Goal: Task Accomplishment & Management: Use online tool/utility

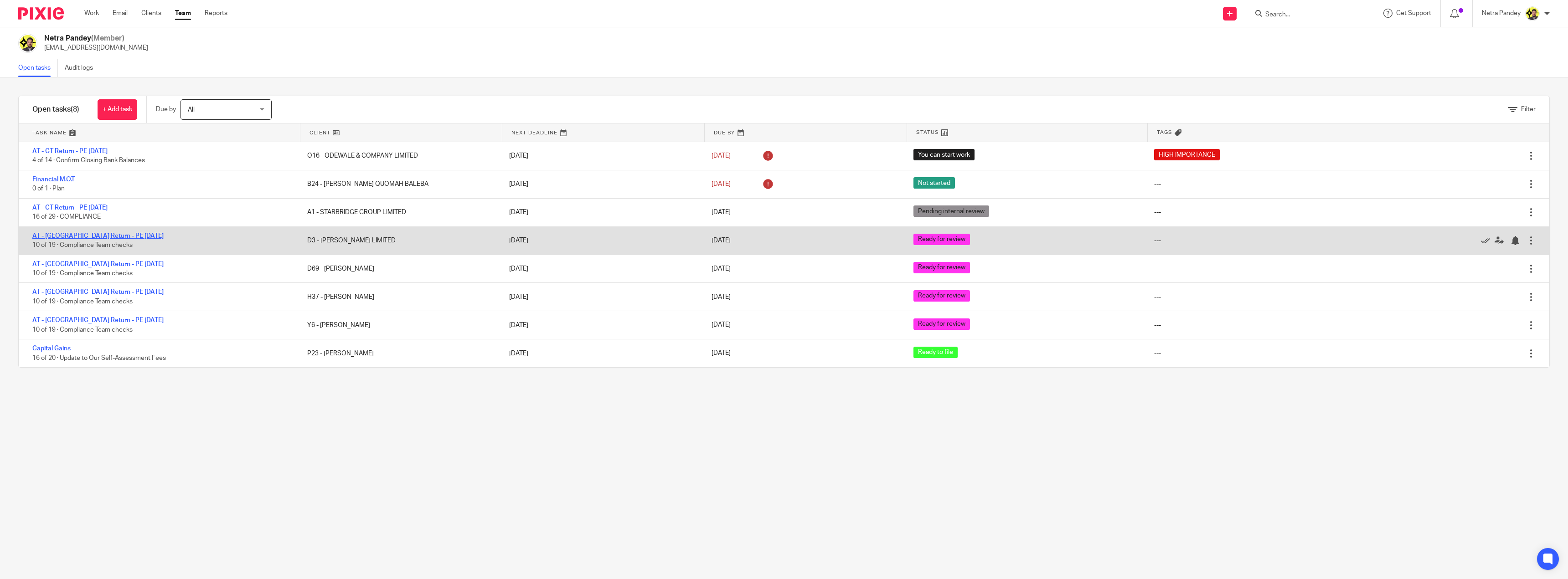
click at [78, 235] on link "AT - [GEOGRAPHIC_DATA] Return - PE [DATE]" at bounding box center [98, 236] width 132 height 7
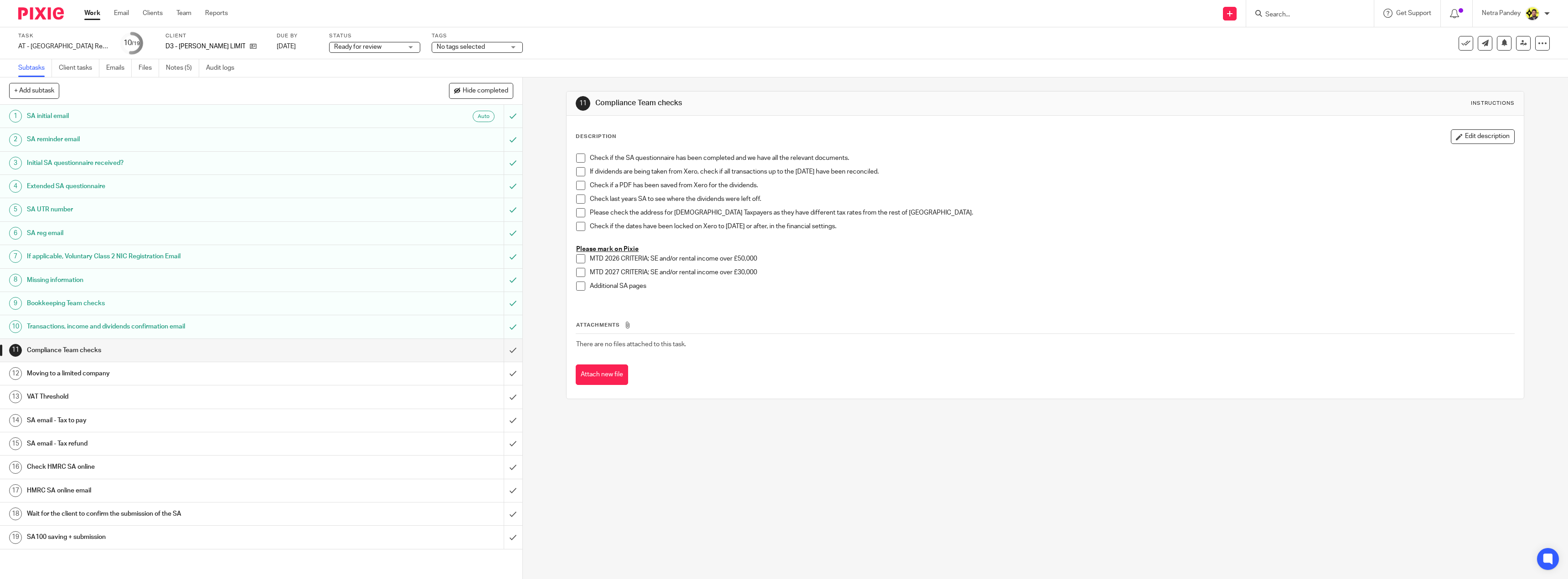
click at [326, 428] on link "14 SA email - Tax to pay" at bounding box center [251, 420] width 504 height 23
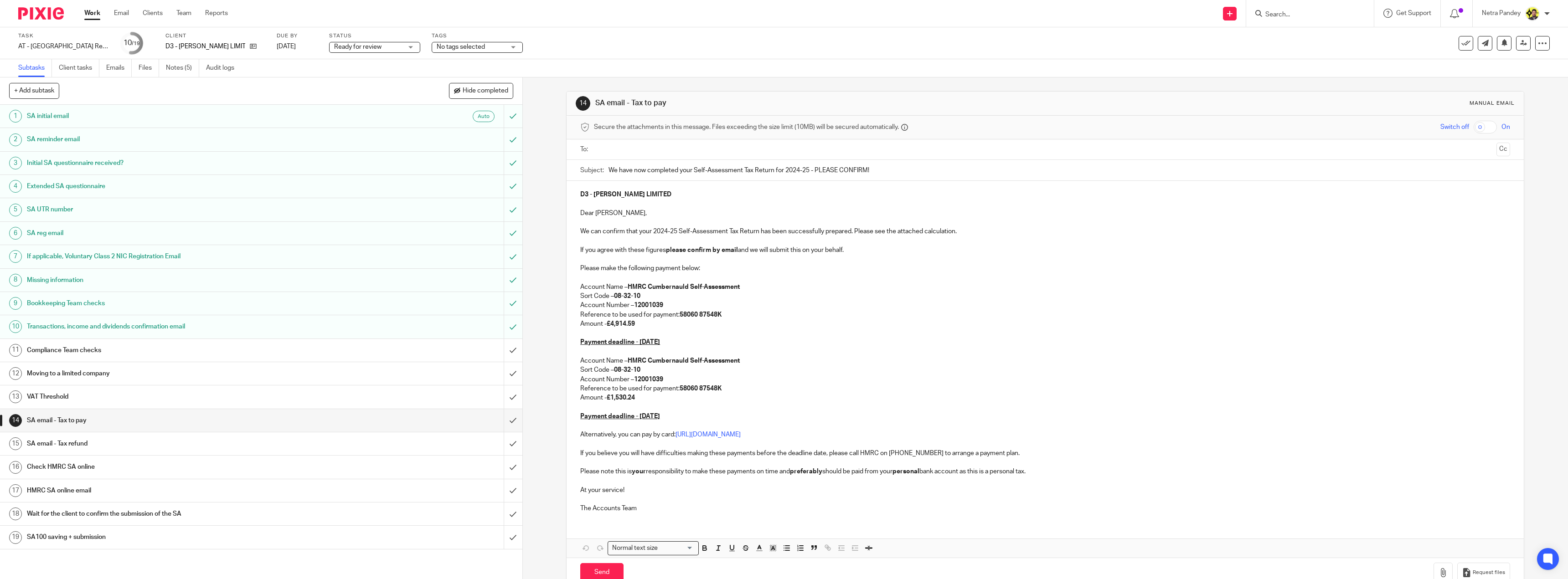
click at [356, 360] on link "11 Compliance Team checks" at bounding box center [251, 350] width 504 height 23
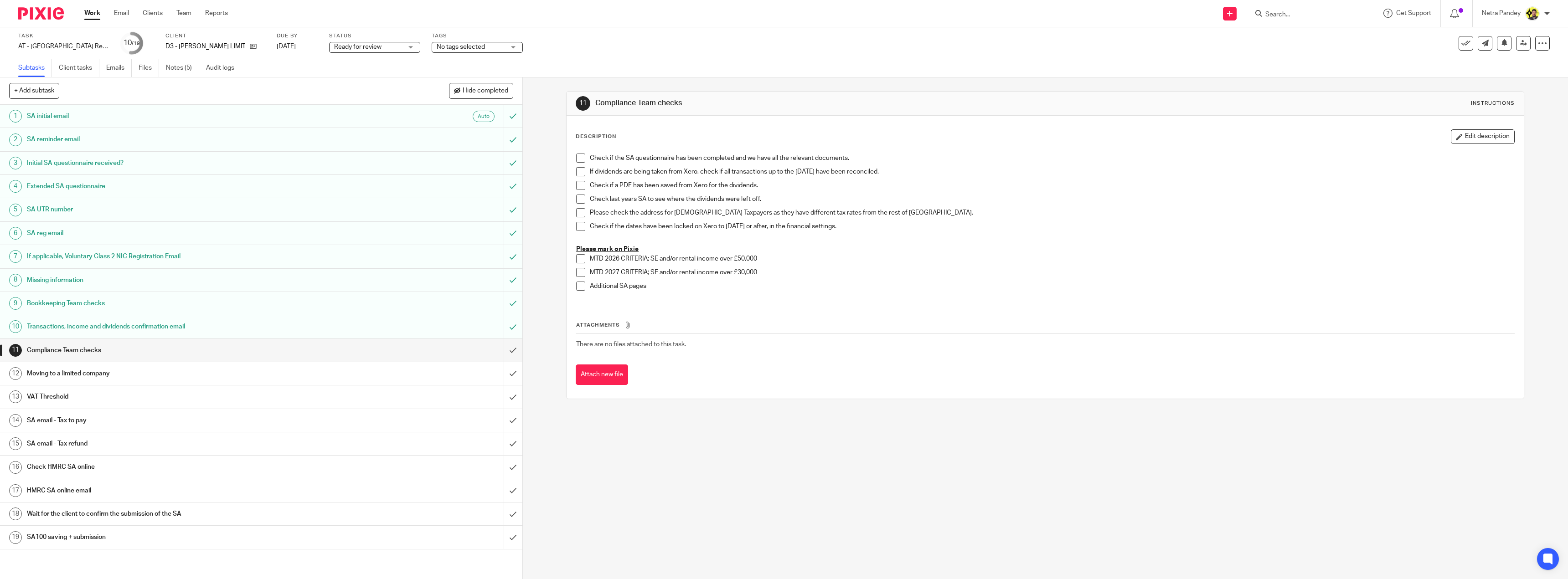
click at [327, 356] on h1 "Compliance Team checks" at bounding box center [182, 350] width 312 height 14
click at [177, 67] on link "Notes (5)" at bounding box center [182, 68] width 33 height 17
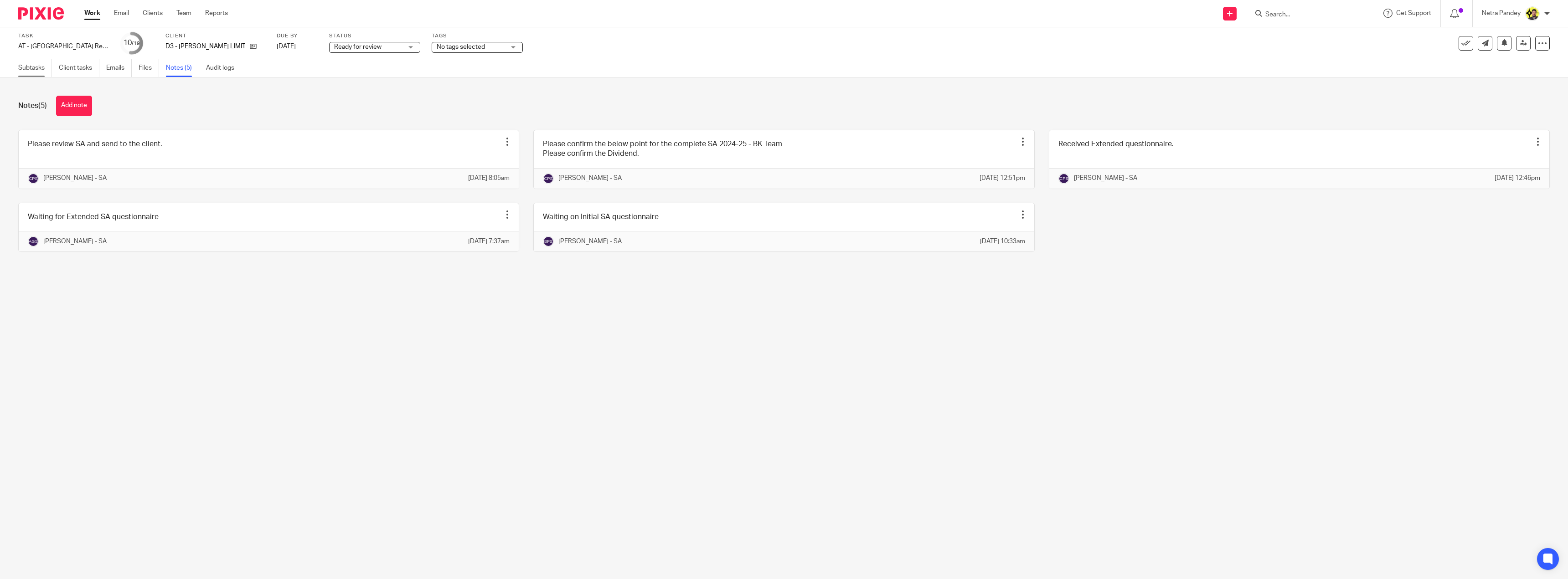
click at [33, 69] on link "Subtasks" at bounding box center [35, 68] width 33 height 17
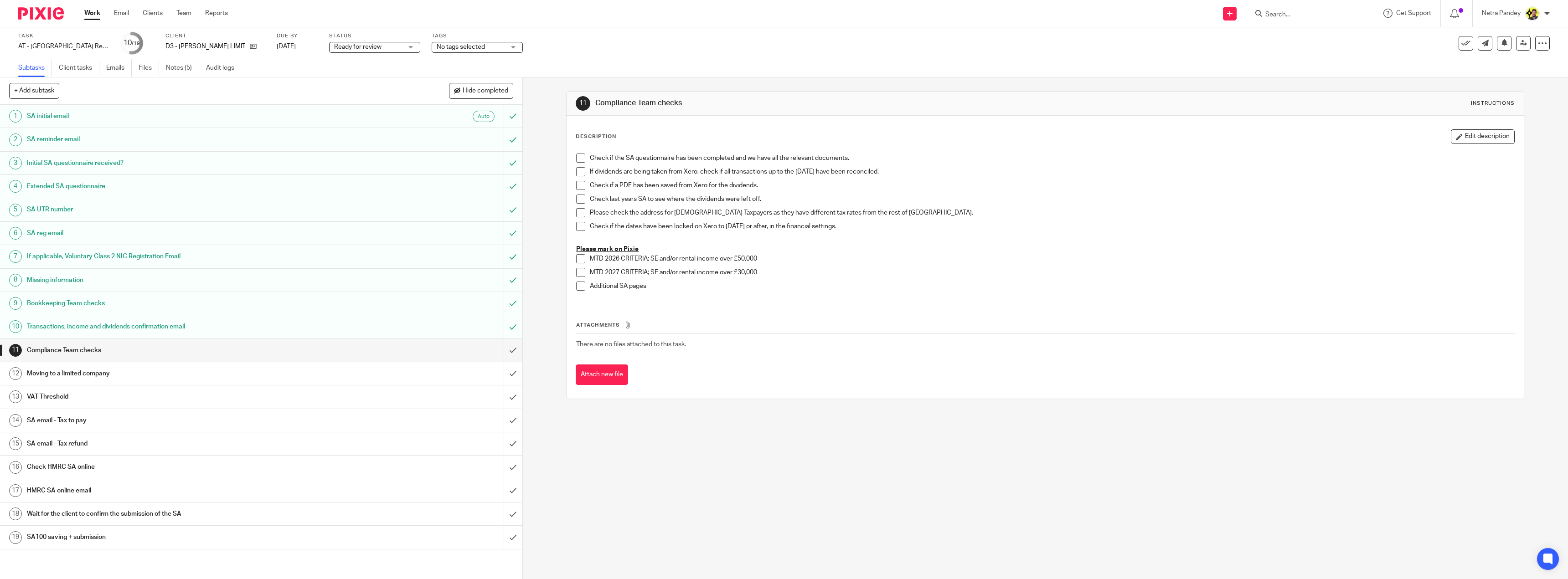
click at [576, 160] on span at bounding box center [581, 158] width 9 height 9
click at [580, 172] on span at bounding box center [581, 171] width 9 height 9
click at [579, 180] on li "If dividends are being taken from Xero, check if all transactions up to the 05t…" at bounding box center [1045, 174] width 938 height 14
click at [579, 185] on span at bounding box center [581, 185] width 9 height 9
click at [578, 197] on span at bounding box center [581, 199] width 9 height 9
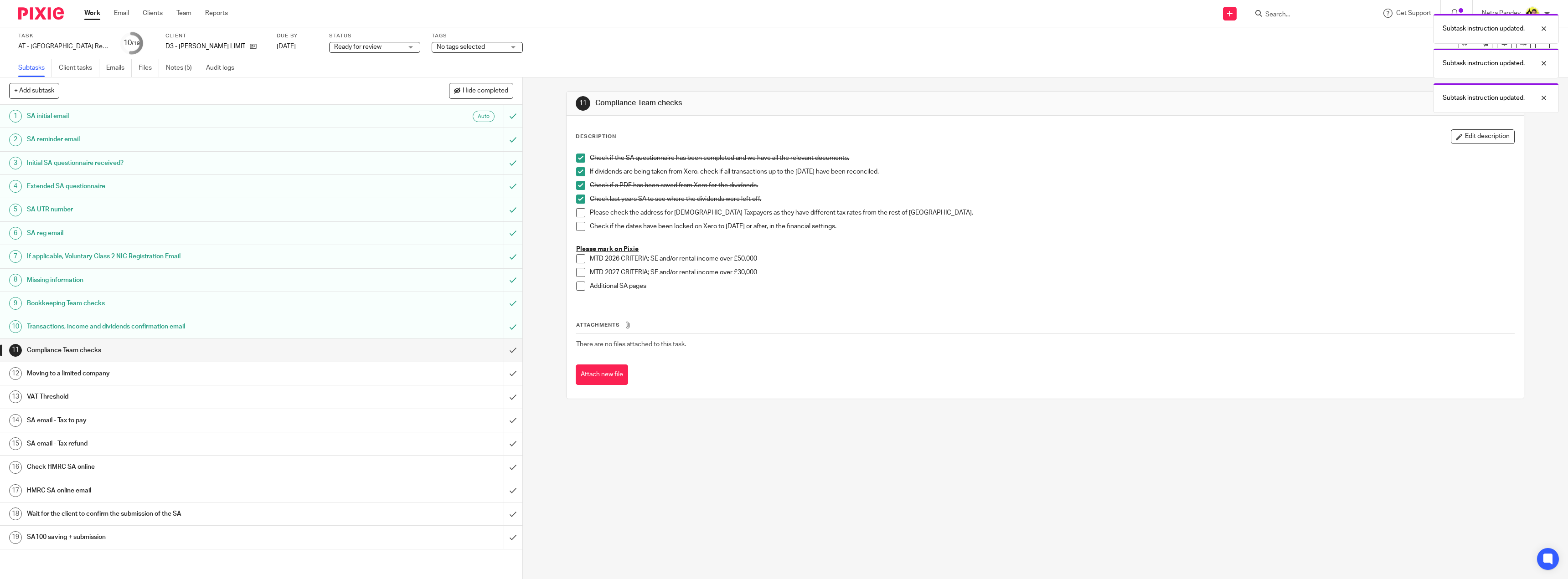
click at [580, 208] on li "Check last years SA to see where the dividends were left off." at bounding box center [1045, 201] width 938 height 14
click at [578, 214] on span at bounding box center [581, 213] width 9 height 9
click at [582, 225] on span at bounding box center [581, 226] width 9 height 9
click at [503, 349] on input "submit" at bounding box center [261, 350] width 522 height 23
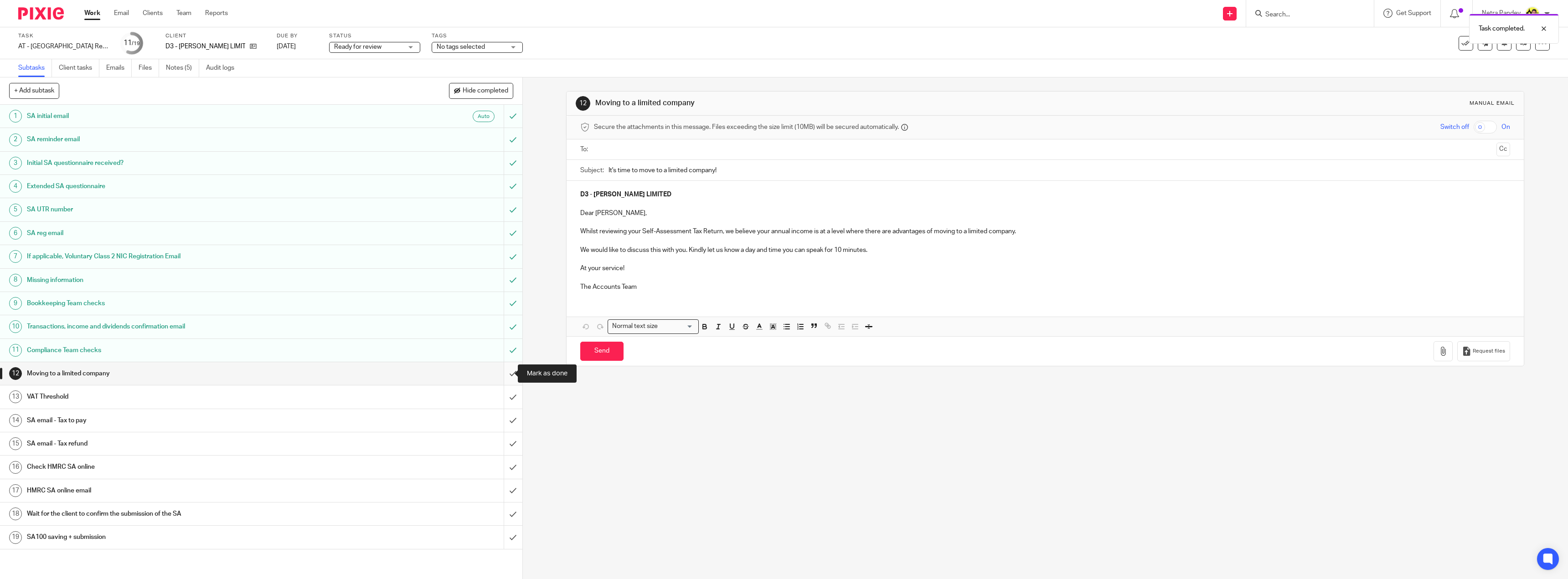
click at [506, 375] on input "submit" at bounding box center [261, 373] width 522 height 23
click at [502, 400] on input "submit" at bounding box center [261, 397] width 522 height 23
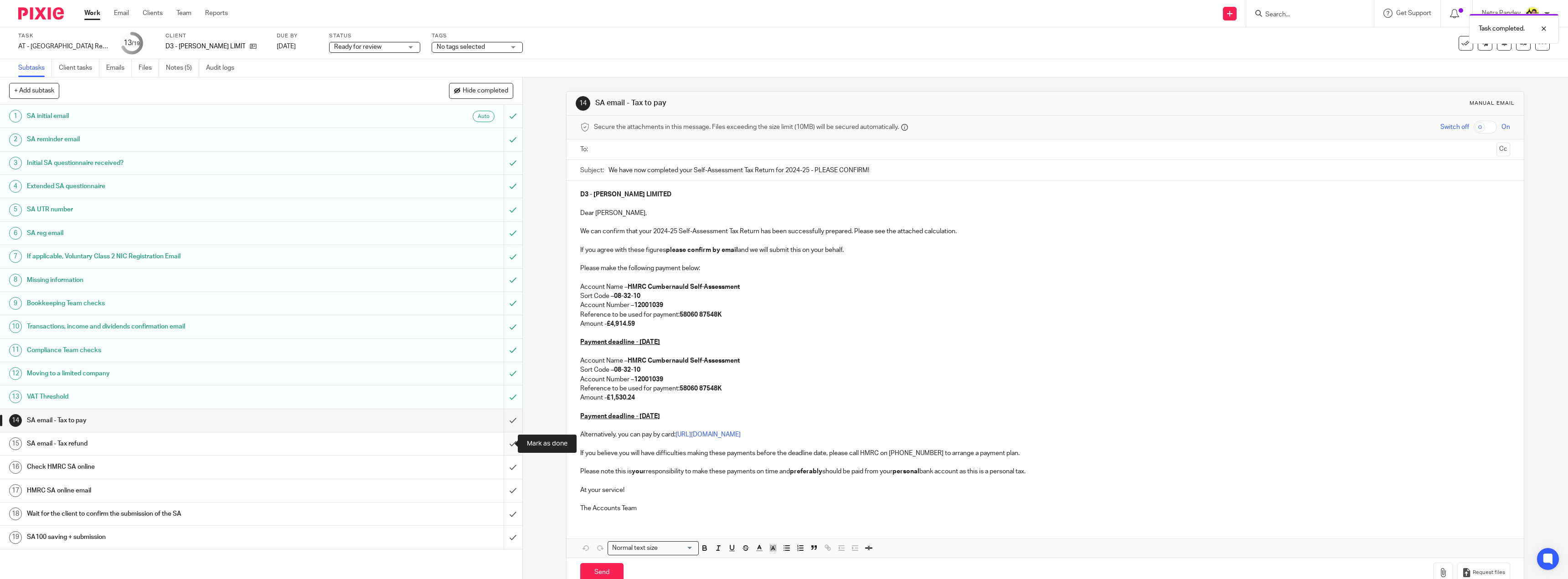
click at [509, 445] on input "submit" at bounding box center [261, 443] width 522 height 23
click at [501, 473] on input "submit" at bounding box center [261, 466] width 522 height 23
click at [504, 488] on input "submit" at bounding box center [261, 490] width 522 height 23
click at [280, 416] on h1 "SA email - Tax to pay" at bounding box center [182, 421] width 312 height 14
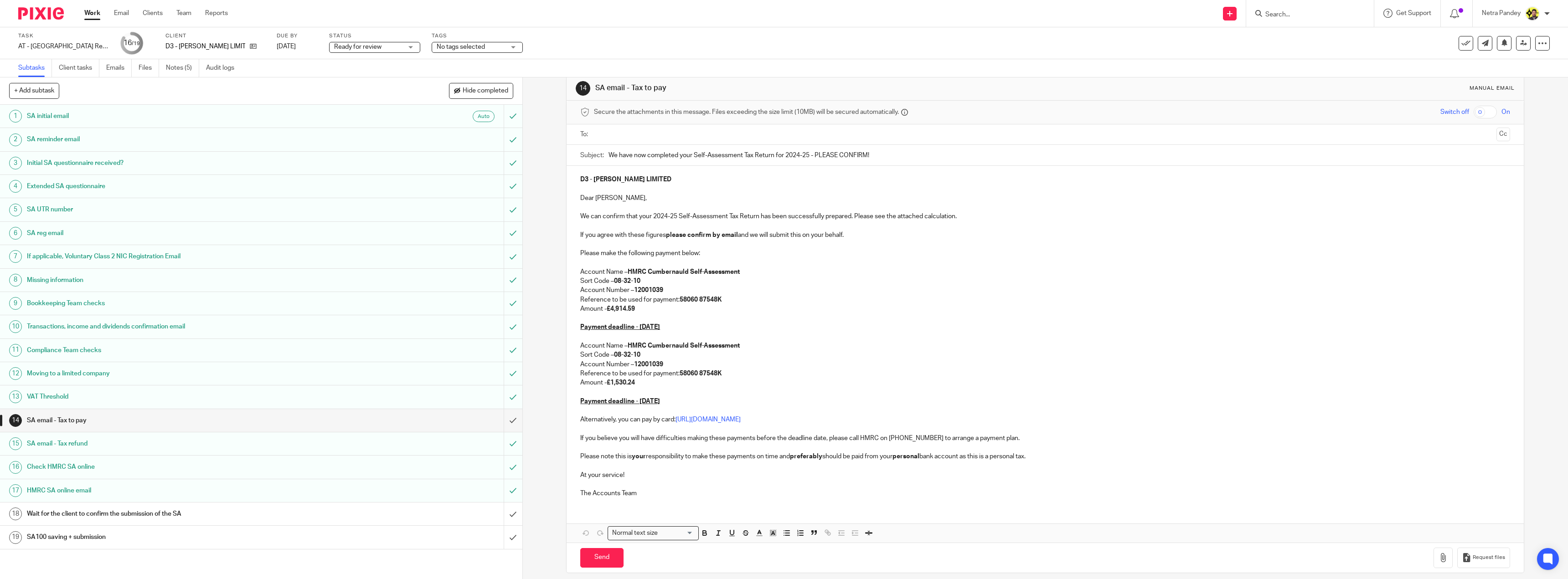
scroll to position [23, 0]
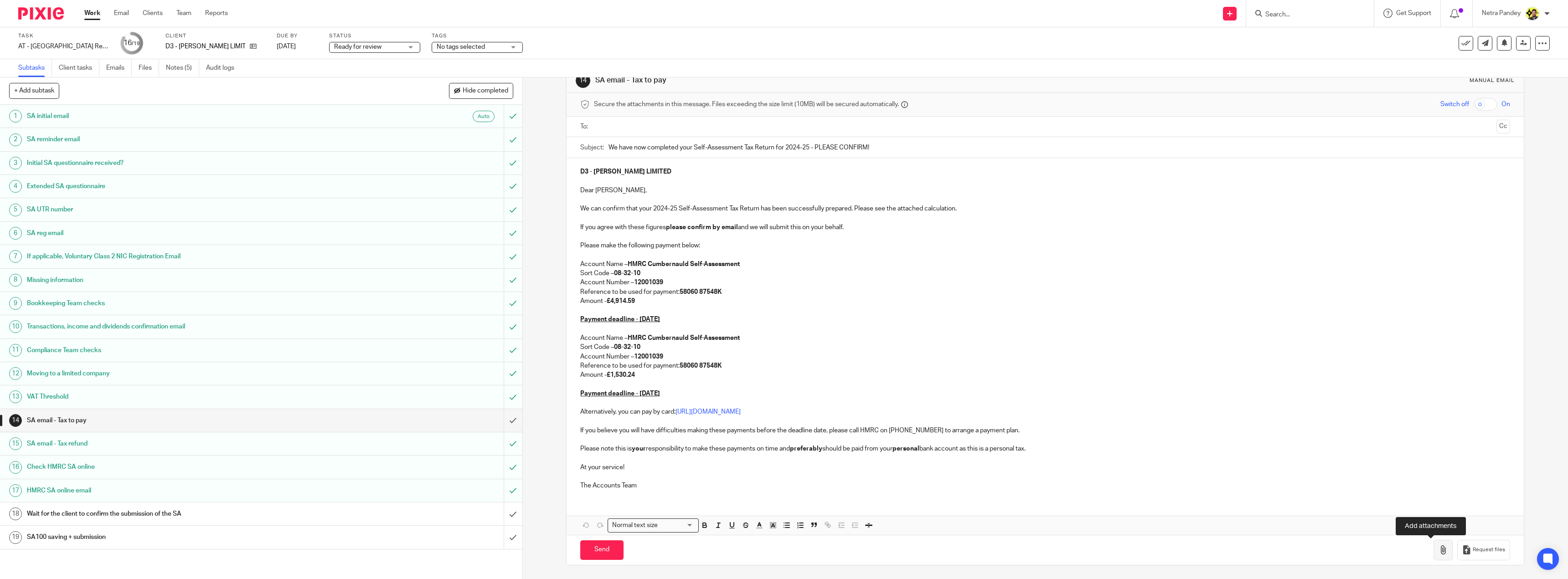
click at [1434, 556] on button "button" at bounding box center [1443, 550] width 19 height 20
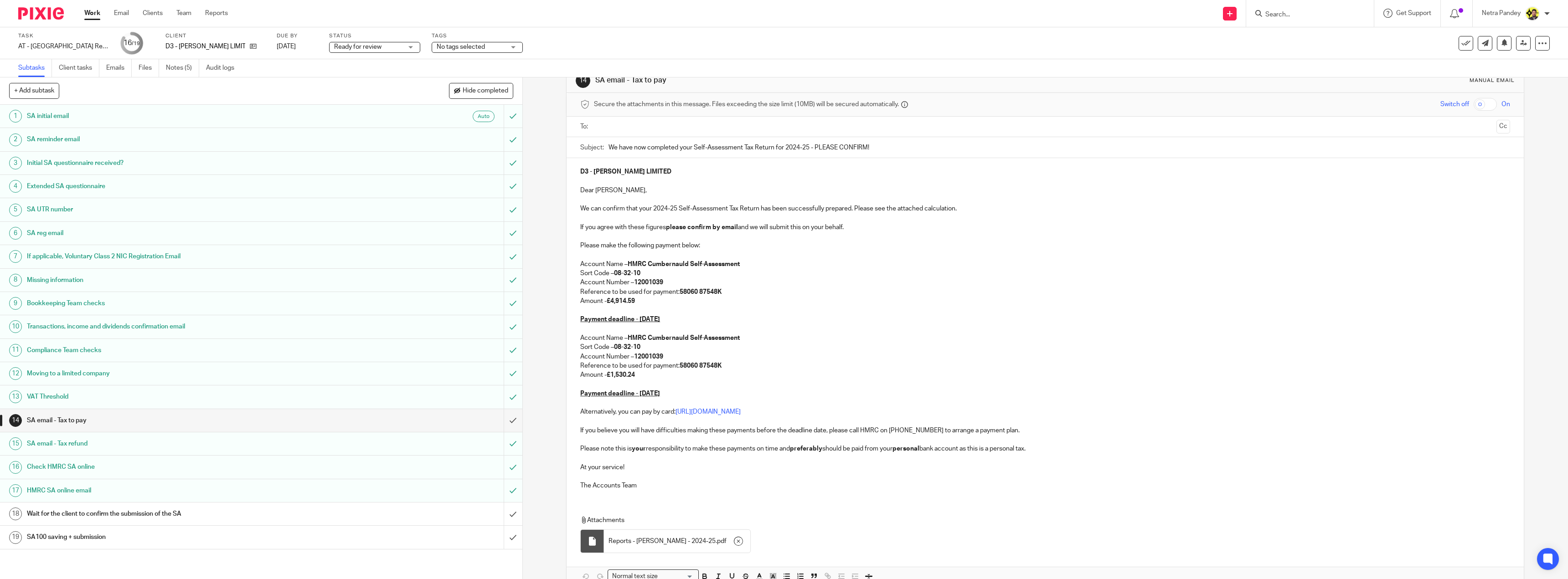
click at [673, 131] on input "text" at bounding box center [1045, 126] width 895 height 10
click at [1496, 129] on button "Cc" at bounding box center [1503, 127] width 14 height 14
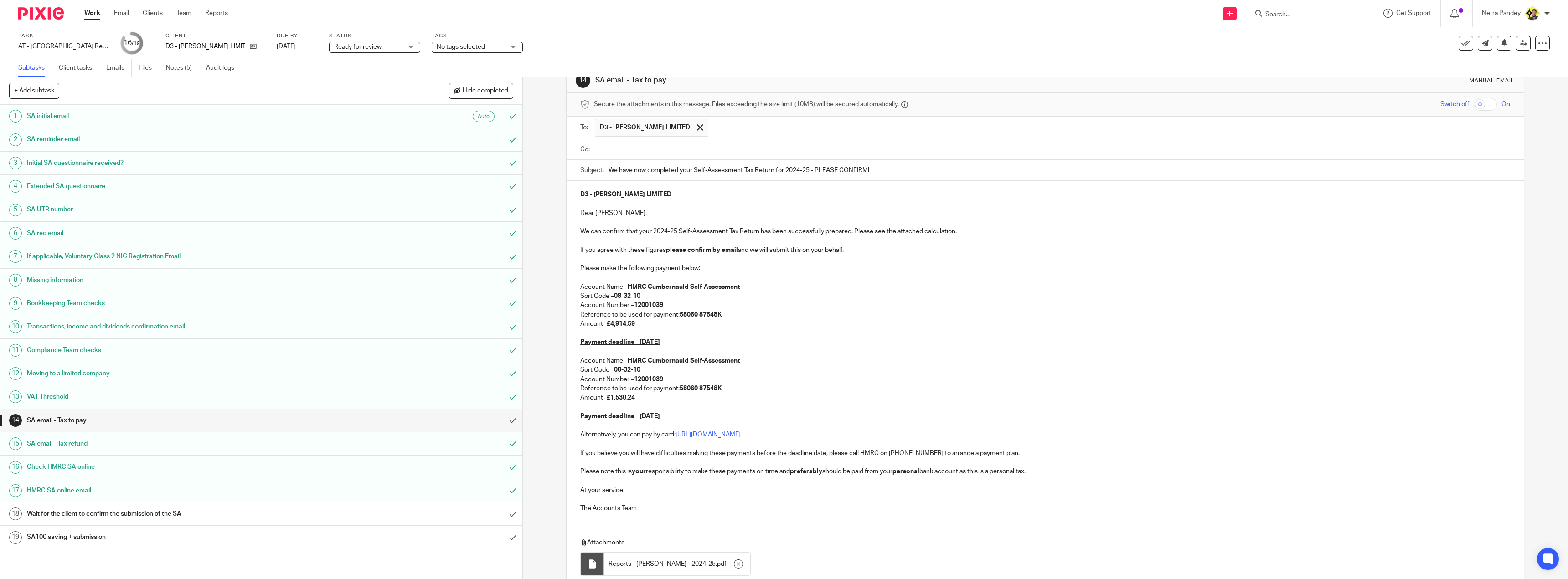
click at [755, 148] on input "text" at bounding box center [1051, 150] width 909 height 10
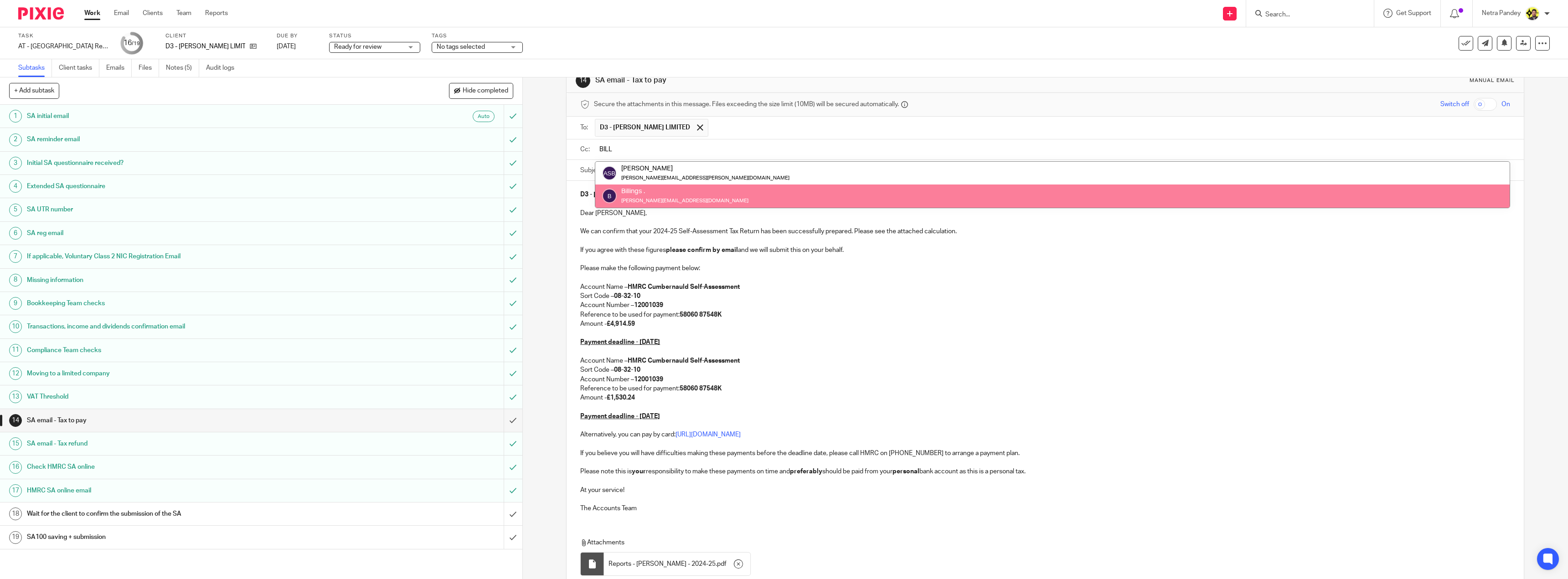
type input "BILL"
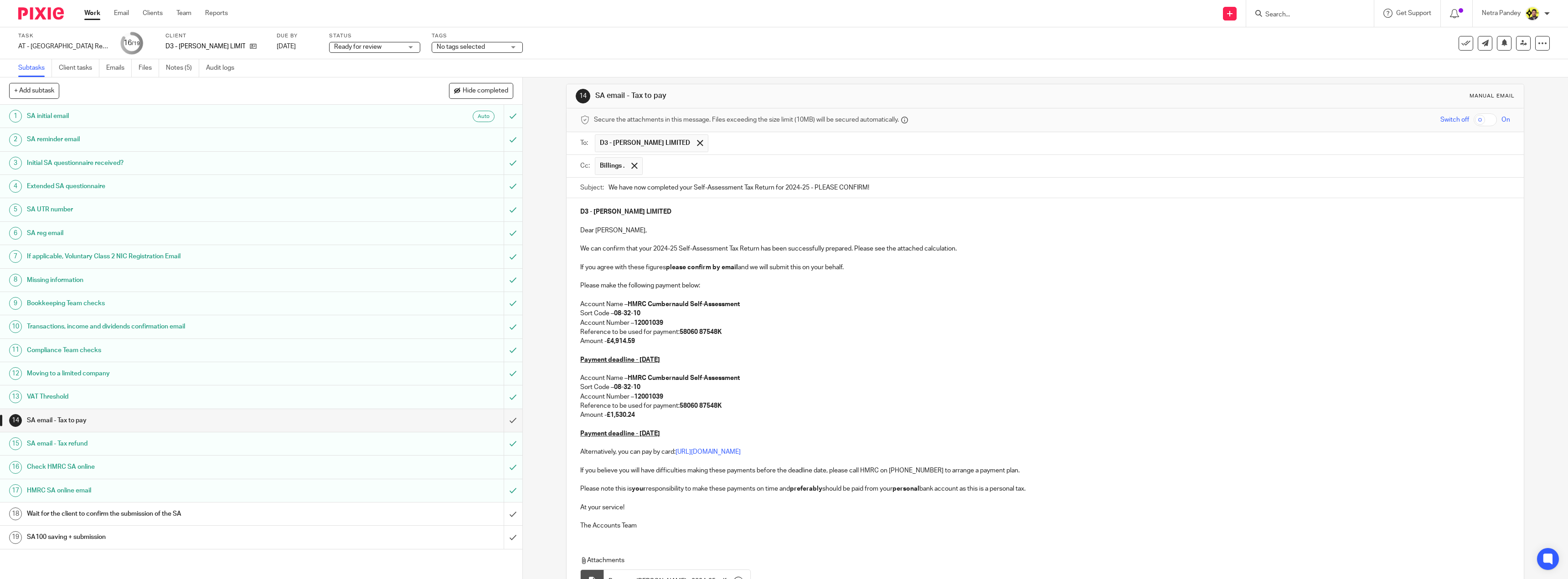
scroll to position [98, 0]
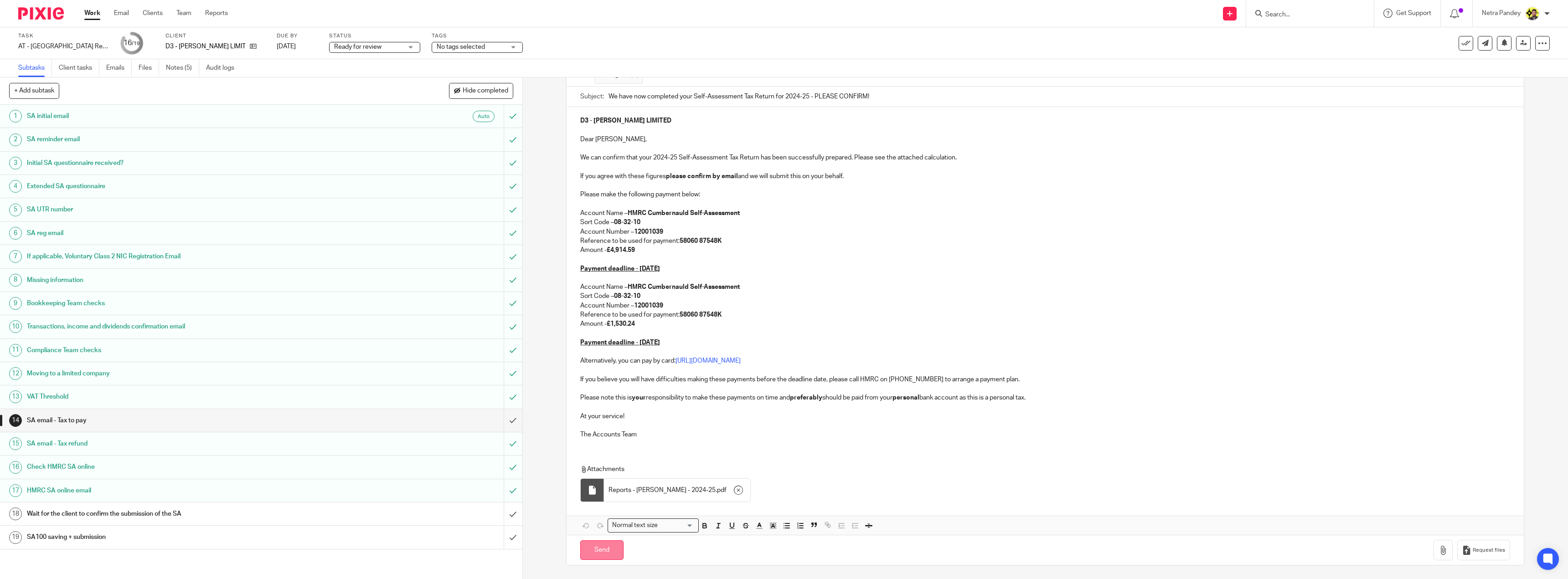
click at [592, 556] on input "Send" at bounding box center [602, 550] width 44 height 20
type input "Sent"
click at [174, 66] on link "Notes (5)" at bounding box center [182, 68] width 33 height 17
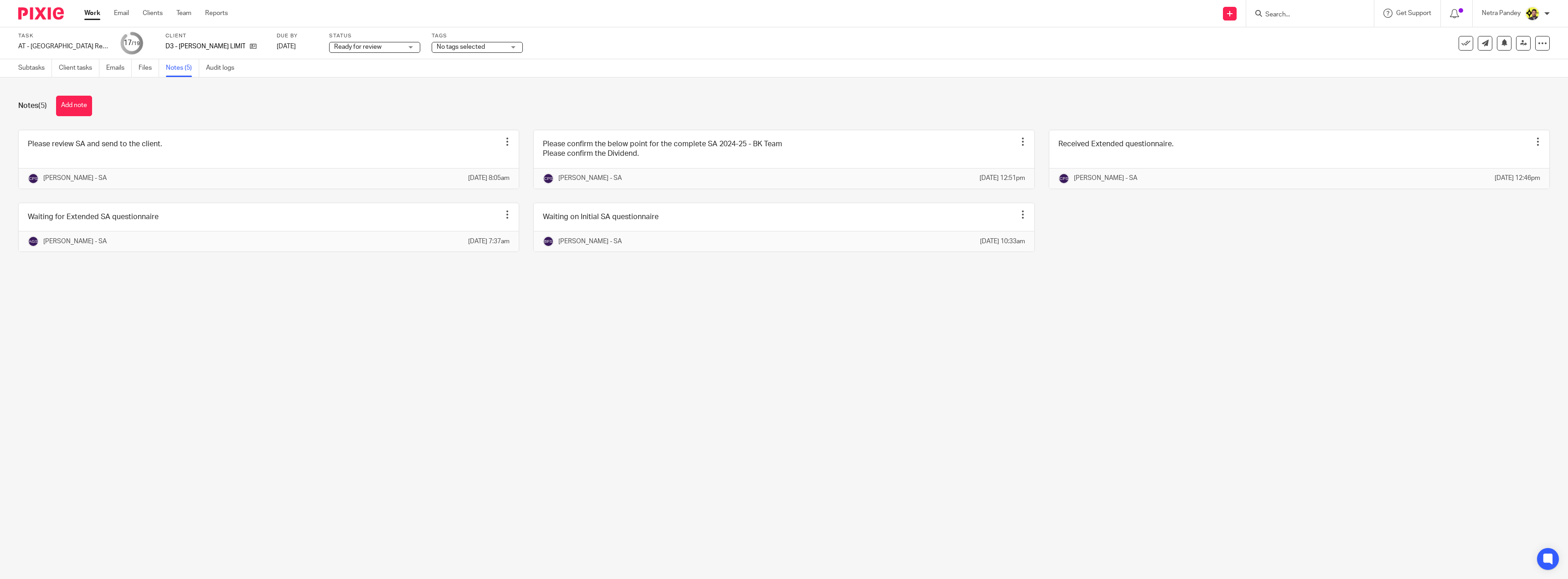
click at [130, 155] on link at bounding box center [269, 159] width 500 height 58
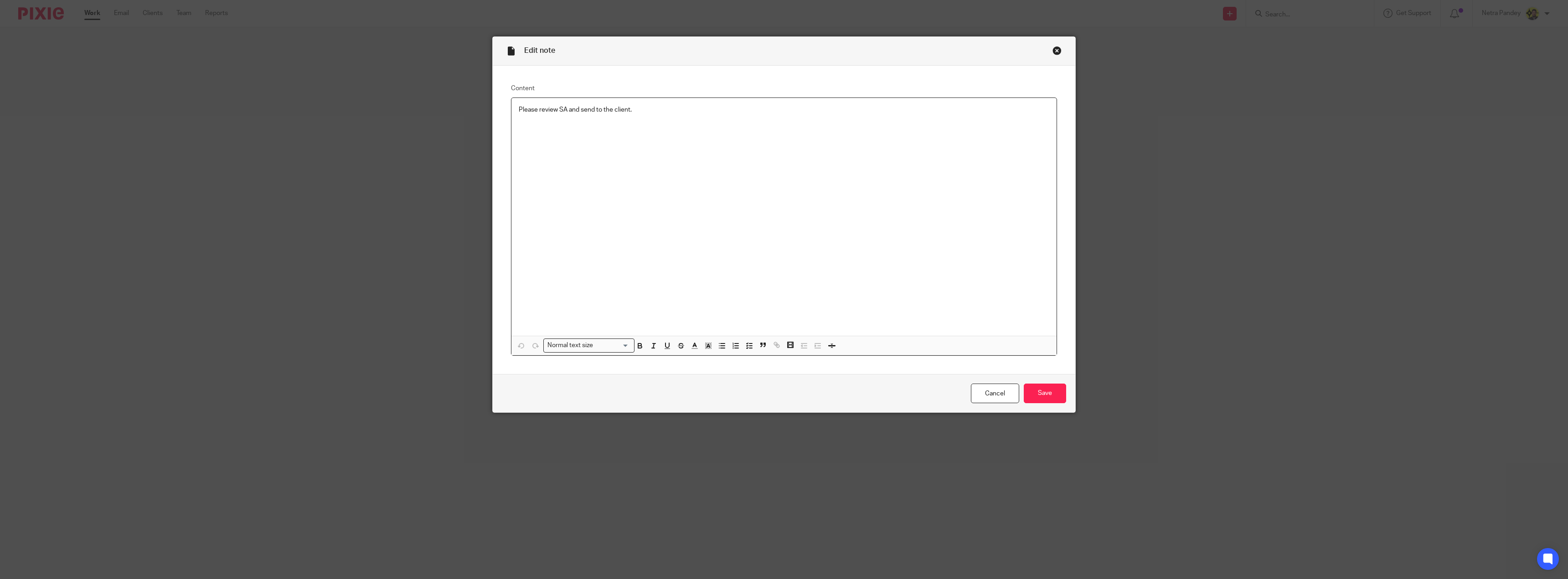
click at [519, 111] on p "Please review SA and send to the client." at bounding box center [784, 110] width 530 height 9
click at [746, 347] on icon "button" at bounding box center [749, 345] width 8 height 8
click at [522, 110] on span at bounding box center [523, 110] width 9 height 9
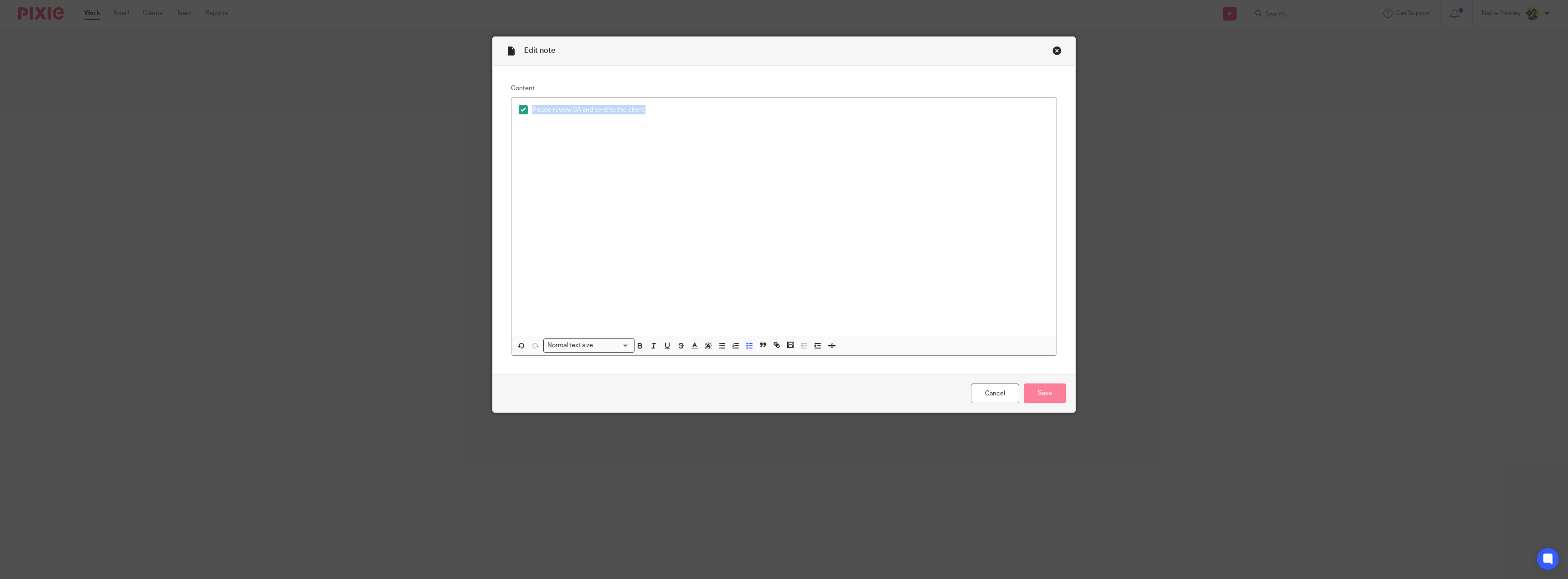
click at [1050, 397] on input "Save" at bounding box center [1045, 393] width 42 height 20
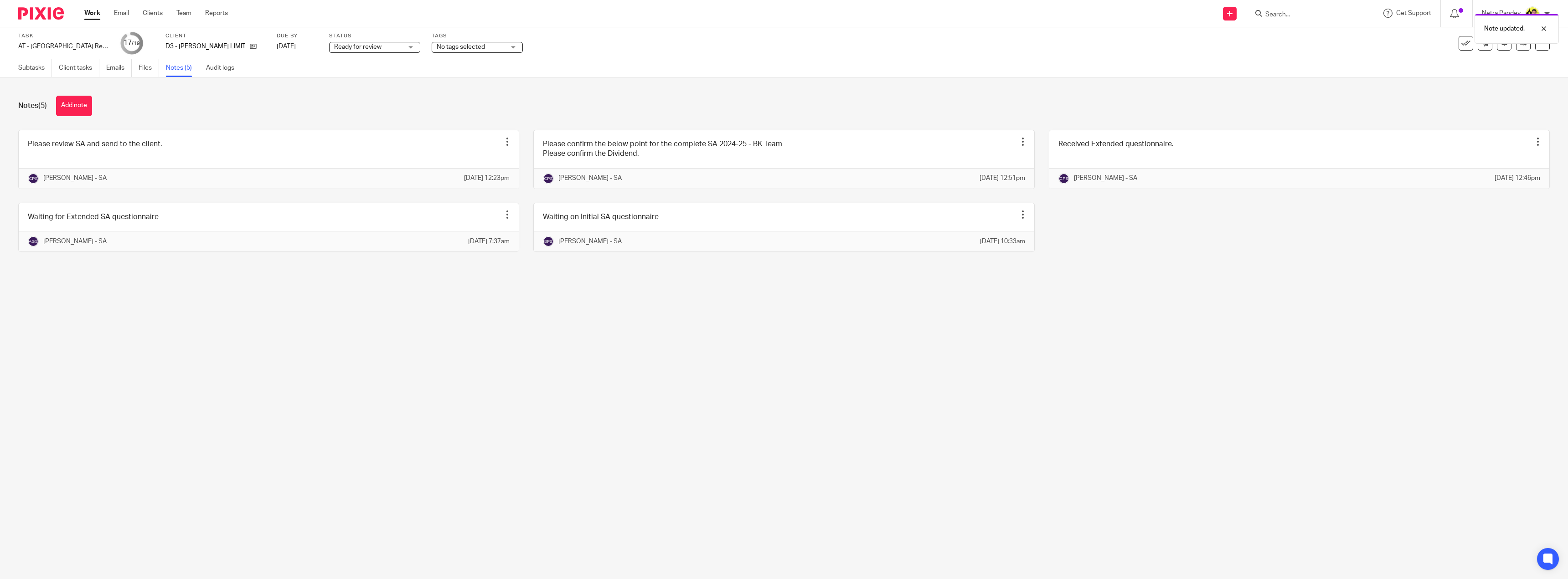
click at [334, 48] on span "Ready for review" at bounding box center [357, 46] width 47 height 7
click at [368, 188] on li "Ready to file" at bounding box center [365, 192] width 90 height 19
click at [1545, 29] on div at bounding box center [1537, 28] width 25 height 11
click at [1520, 40] on icon at bounding box center [1523, 43] width 7 height 7
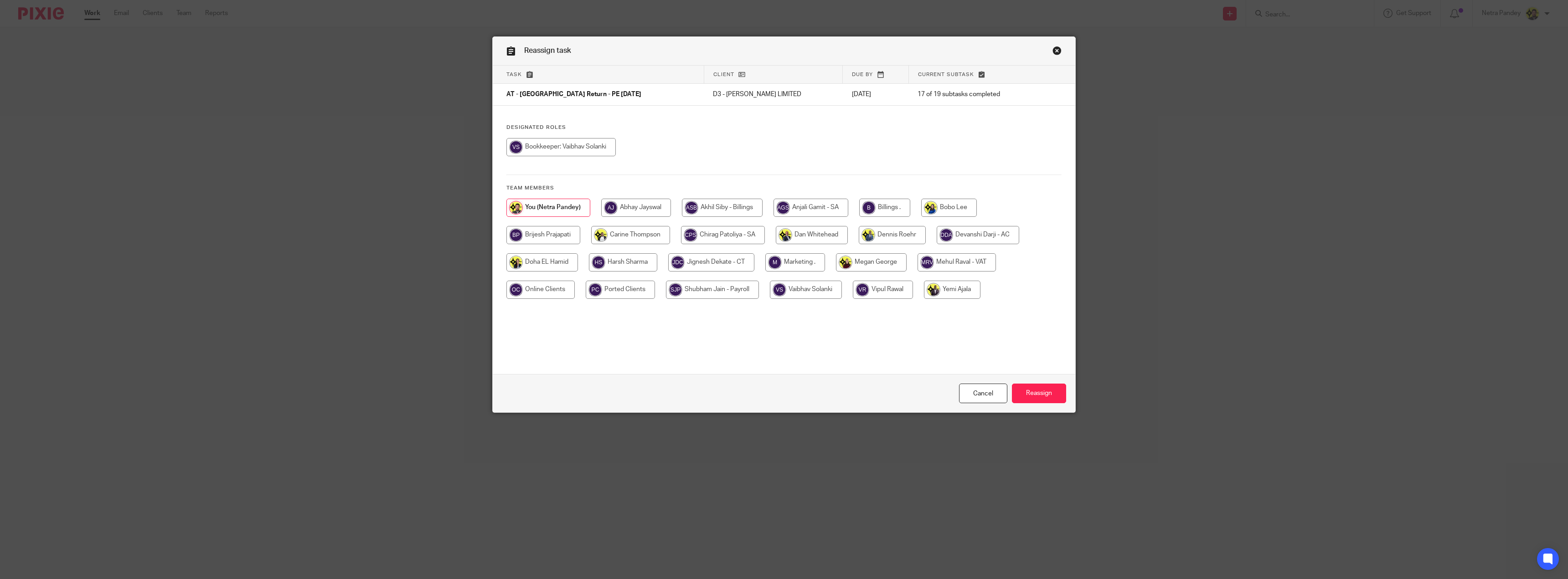
click at [876, 211] on input "radio" at bounding box center [884, 207] width 51 height 18
radio input "true"
click at [1046, 394] on input "Reassign" at bounding box center [1038, 393] width 54 height 20
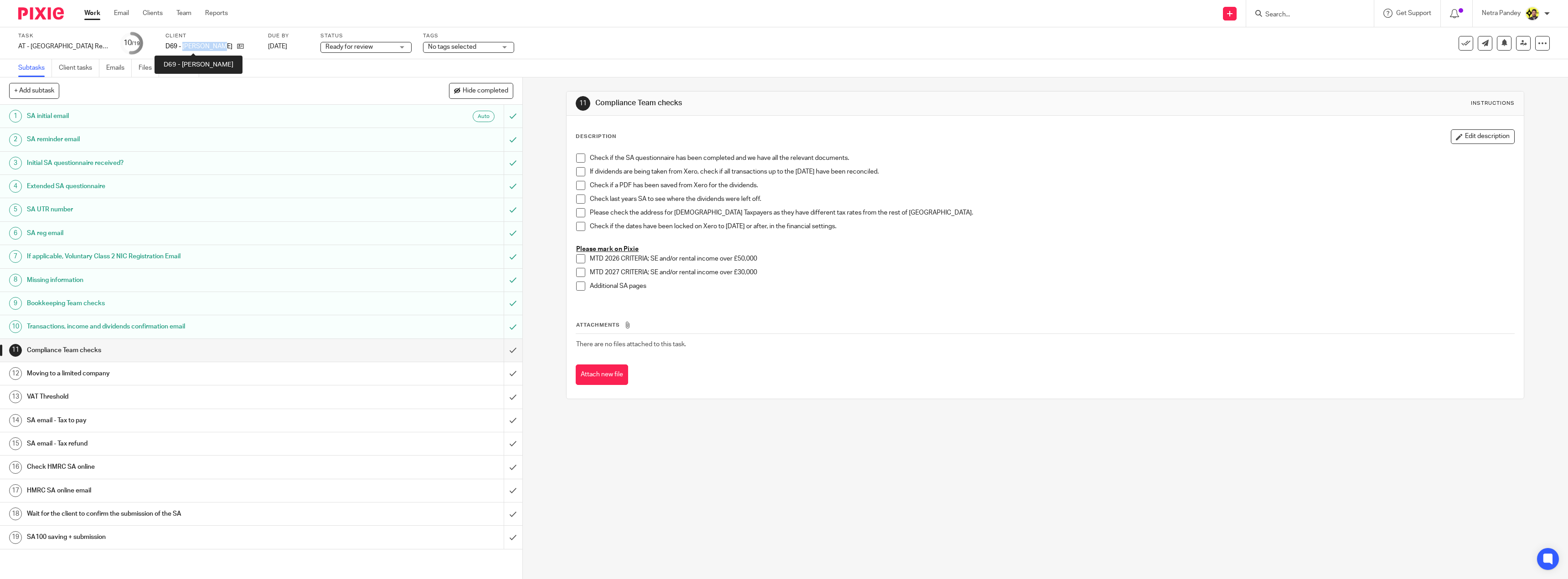
drag, startPoint x: 183, startPoint y: 46, endPoint x: 218, endPoint y: 44, distance: 35.1
click at [220, 45] on p "D69 - LEWIS DIXON" at bounding box center [199, 46] width 67 height 9
copy p "LEWIS DIXON"
click at [581, 157] on span at bounding box center [581, 158] width 9 height 9
drag, startPoint x: 576, startPoint y: 169, endPoint x: 577, endPoint y: 173, distance: 4.1
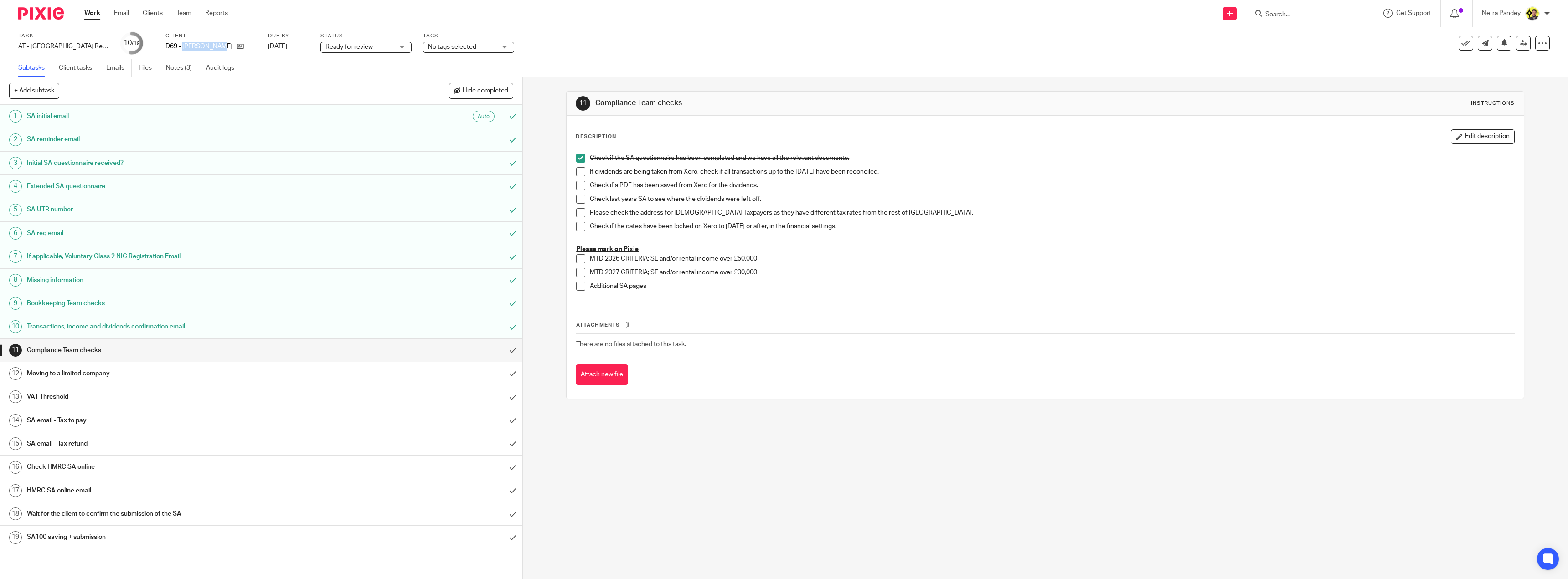
click at [577, 169] on span at bounding box center [581, 171] width 9 height 9
click at [578, 184] on span at bounding box center [581, 185] width 9 height 9
click at [577, 198] on span at bounding box center [581, 199] width 9 height 9
click at [576, 224] on span at bounding box center [581, 226] width 9 height 9
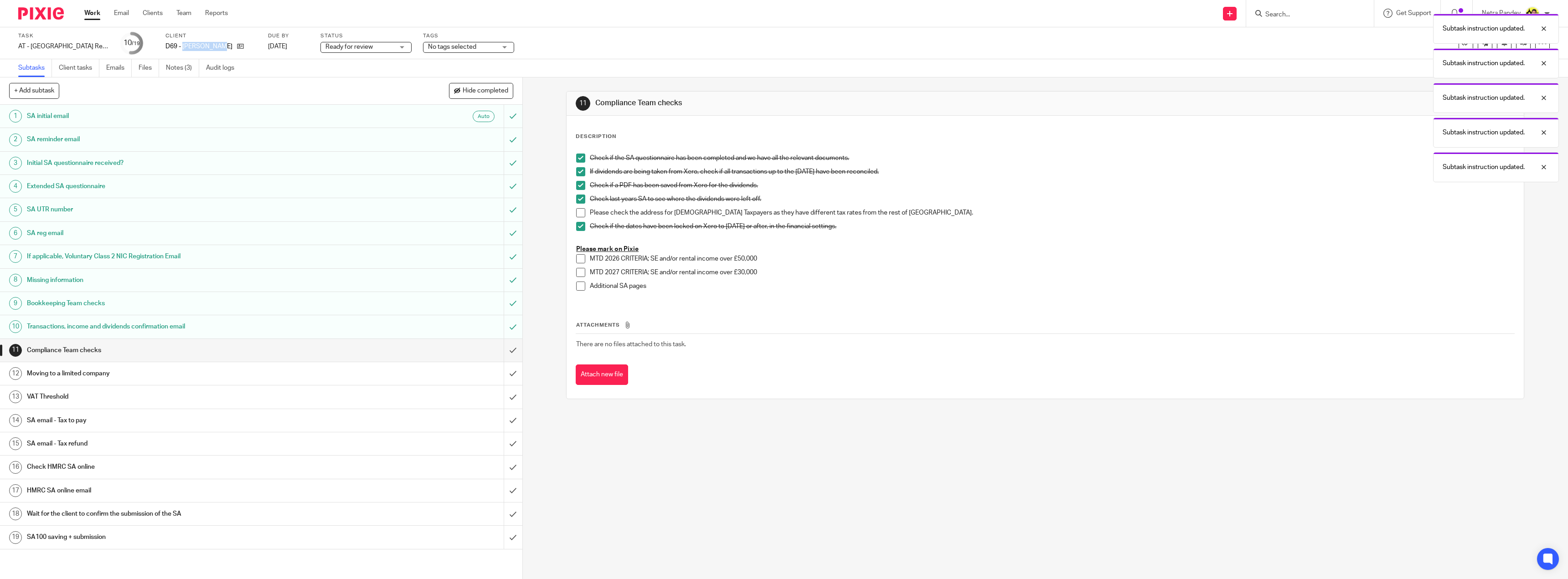
click at [577, 216] on span at bounding box center [581, 213] width 9 height 9
click at [507, 349] on input "submit" at bounding box center [261, 350] width 522 height 23
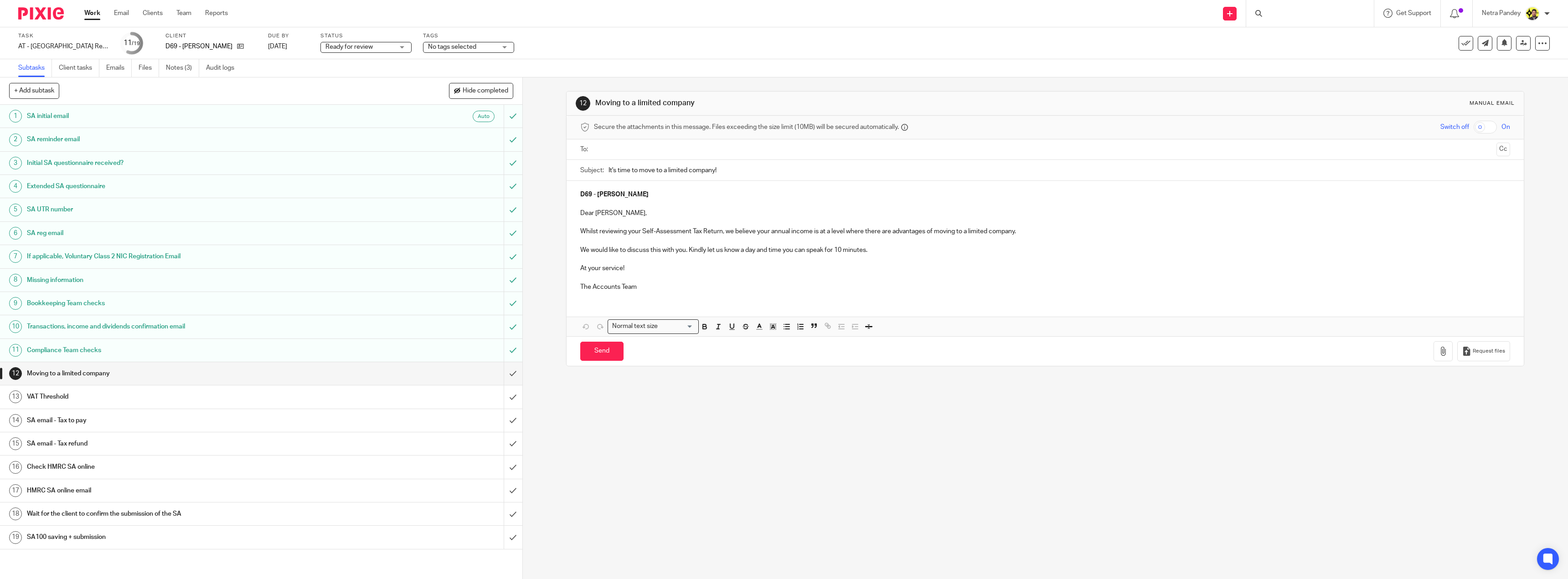
click at [499, 377] on input "submit" at bounding box center [261, 373] width 522 height 23
click at [500, 398] on input "submit" at bounding box center [261, 397] width 522 height 23
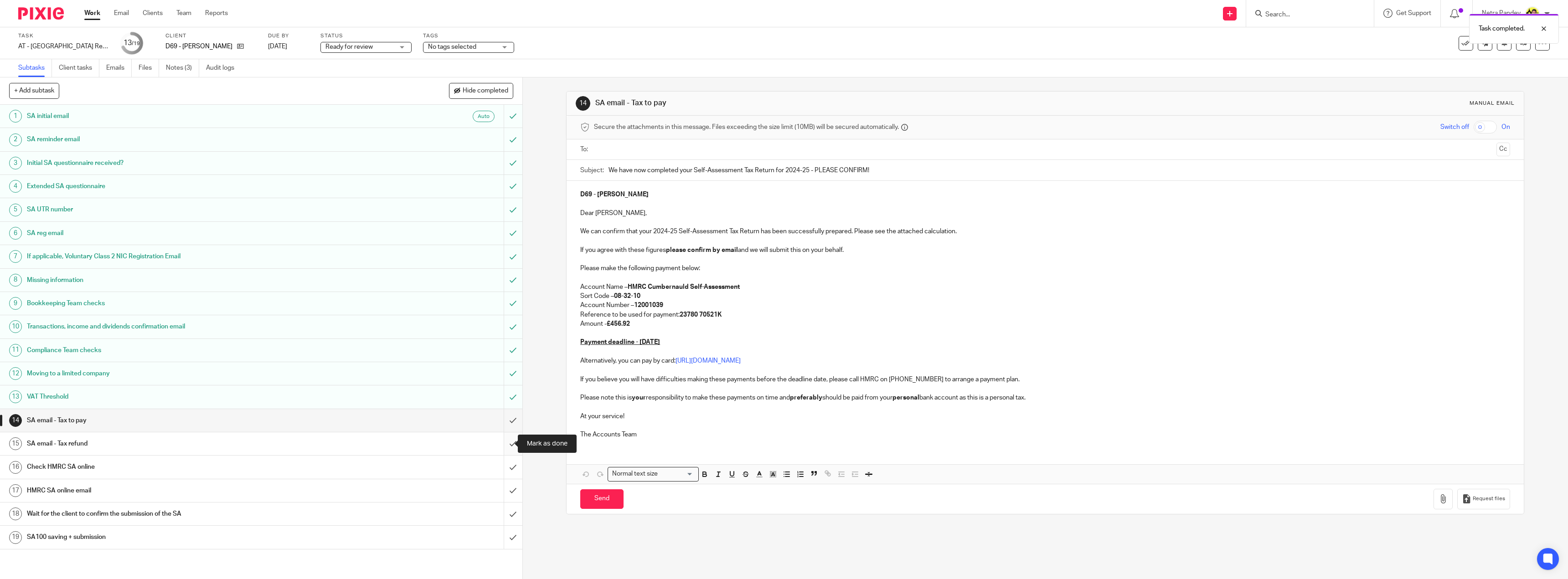
click at [501, 442] on input "submit" at bounding box center [261, 443] width 522 height 23
click at [506, 467] on input "submit" at bounding box center [261, 466] width 522 height 23
click at [506, 490] on input "submit" at bounding box center [261, 490] width 522 height 23
click at [179, 55] on div "Task AT - SA Return - PE 05-04-2025 Save AT - SA Return - PE 05-04-2025 16 /19 …" at bounding box center [784, 44] width 1568 height 32
click at [183, 68] on link "Notes (3)" at bounding box center [182, 68] width 33 height 17
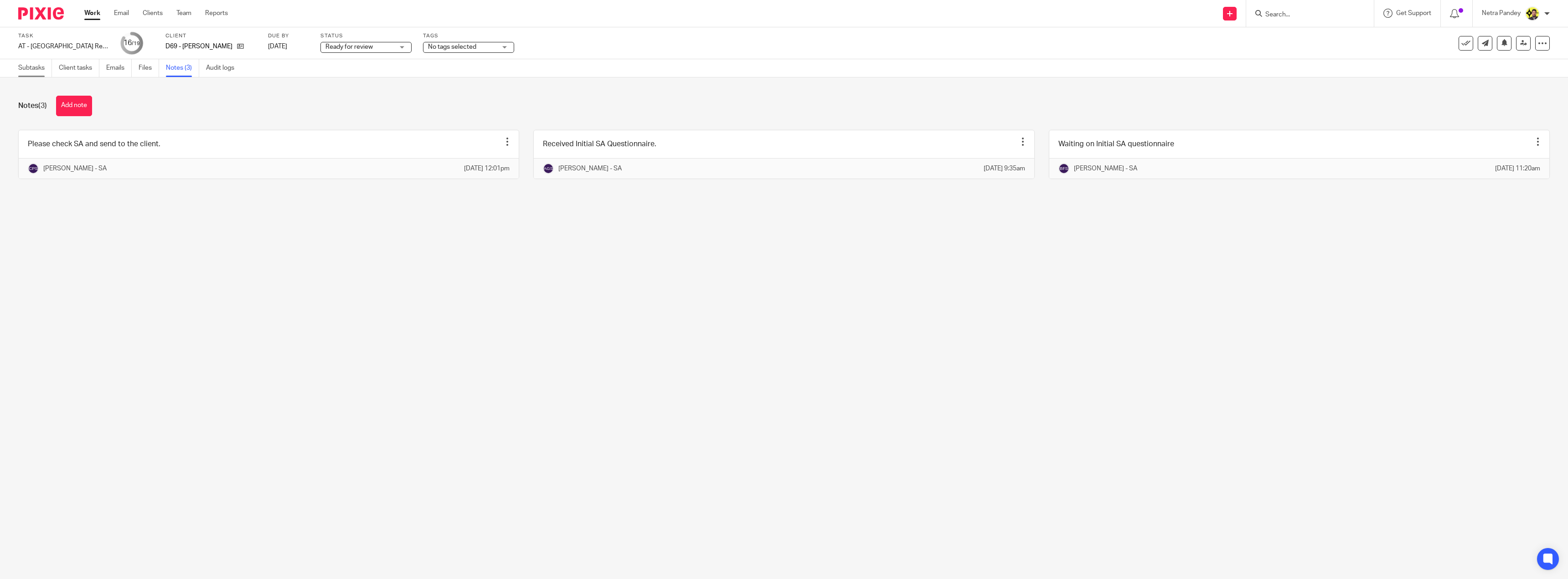
click at [32, 70] on link "Subtasks" at bounding box center [35, 68] width 33 height 17
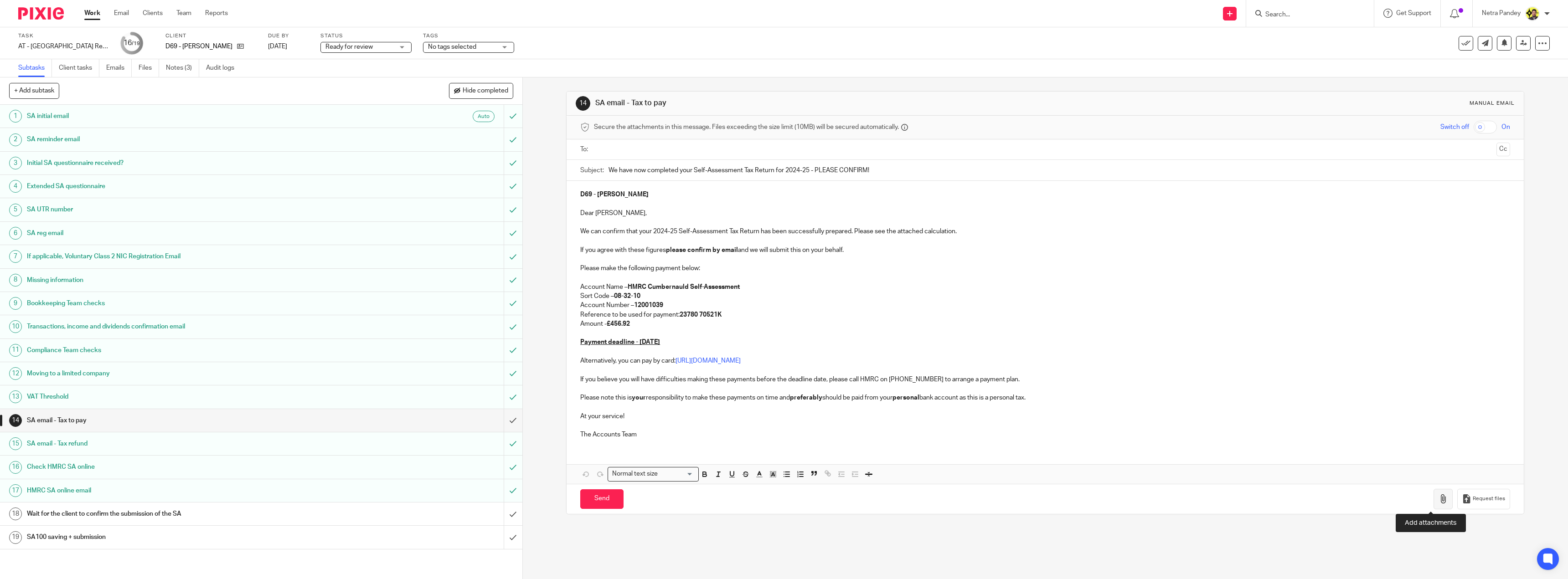
click at [1439, 501] on icon "button" at bounding box center [1443, 499] width 9 height 9
